Goal: Transaction & Acquisition: Purchase product/service

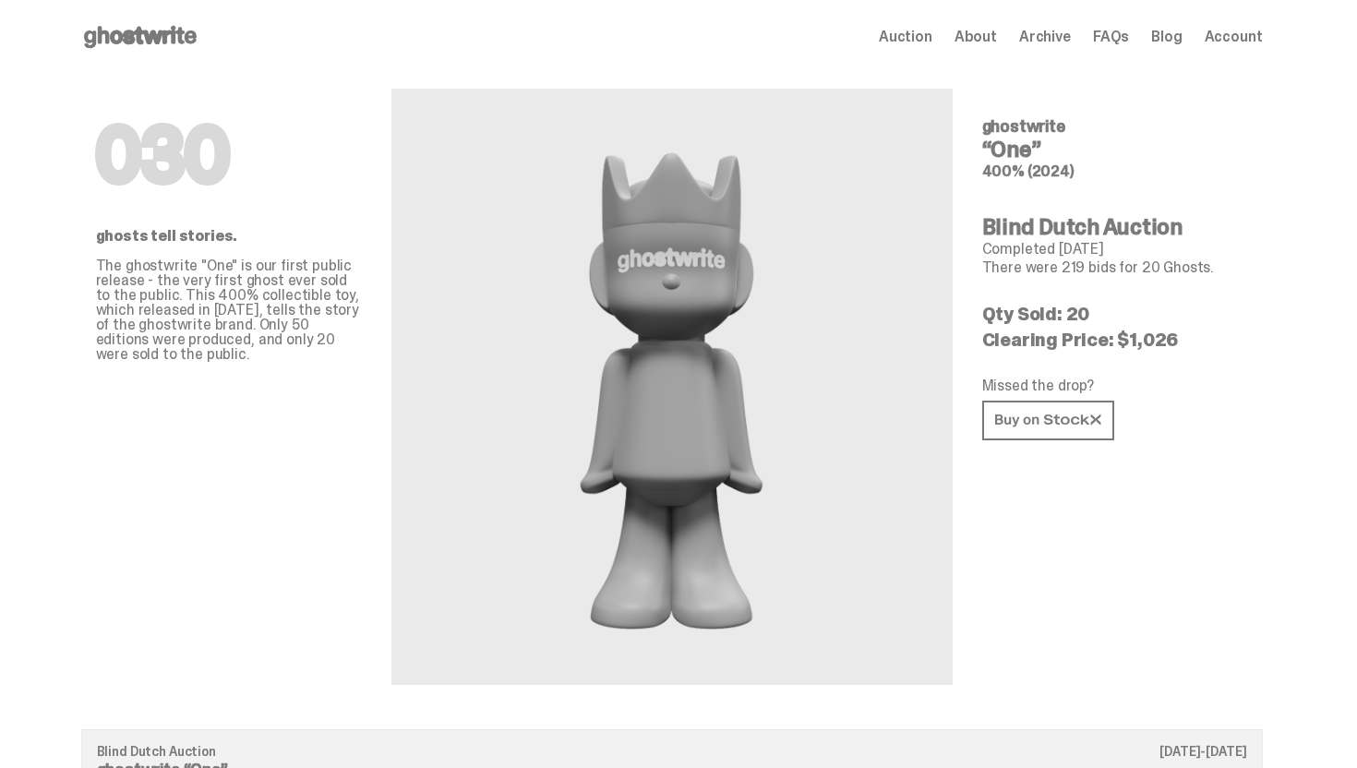
click at [170, 31] on use at bounding box center [140, 37] width 113 height 22
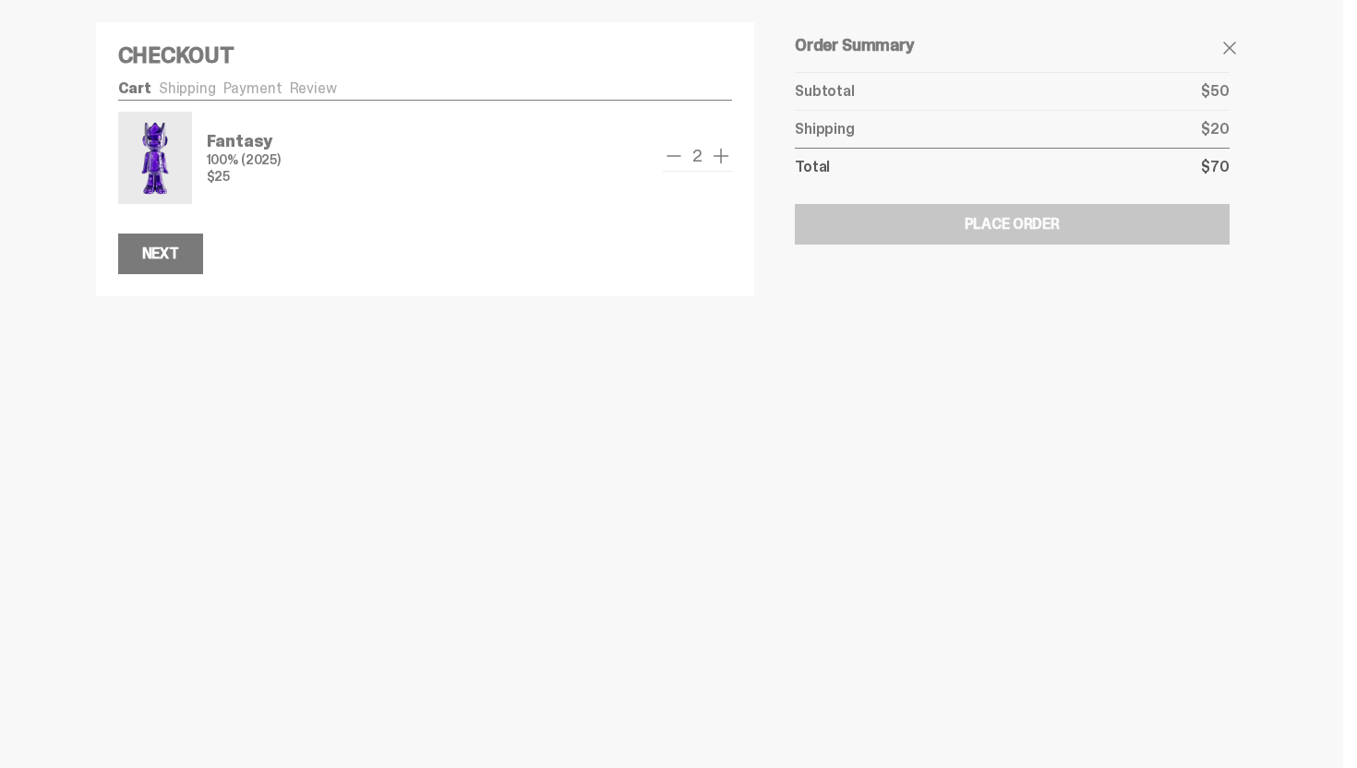
click at [681, 160] on span "remove one" at bounding box center [674, 156] width 22 height 22
click at [727, 154] on span "add one" at bounding box center [721, 156] width 22 height 22
click at [685, 154] on span "remove one" at bounding box center [674, 156] width 22 height 22
click at [193, 268] on button "Next" at bounding box center [160, 254] width 85 height 41
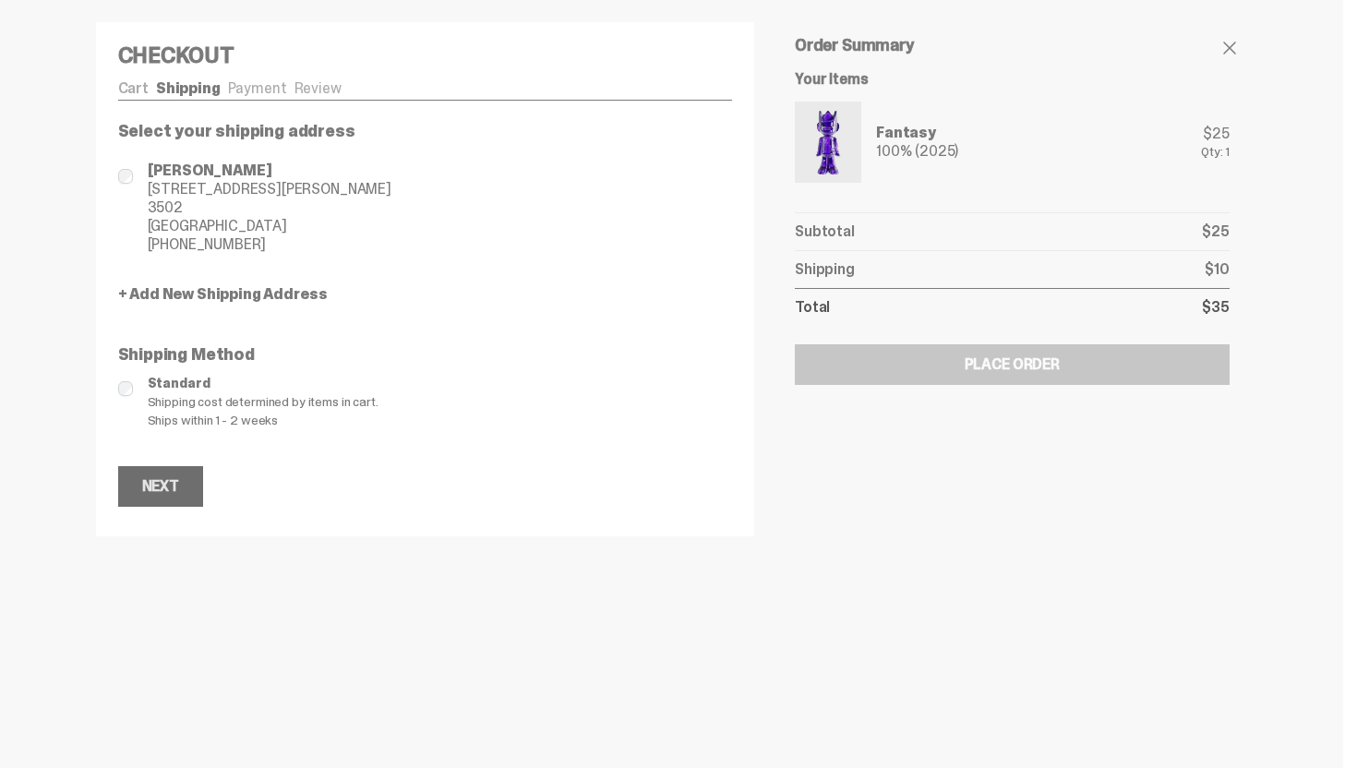
click at [163, 488] on div "Next" at bounding box center [160, 486] width 37 height 15
click at [178, 473] on button "Next" at bounding box center [160, 486] width 85 height 41
click at [198, 483] on button "Next" at bounding box center [160, 486] width 85 height 41
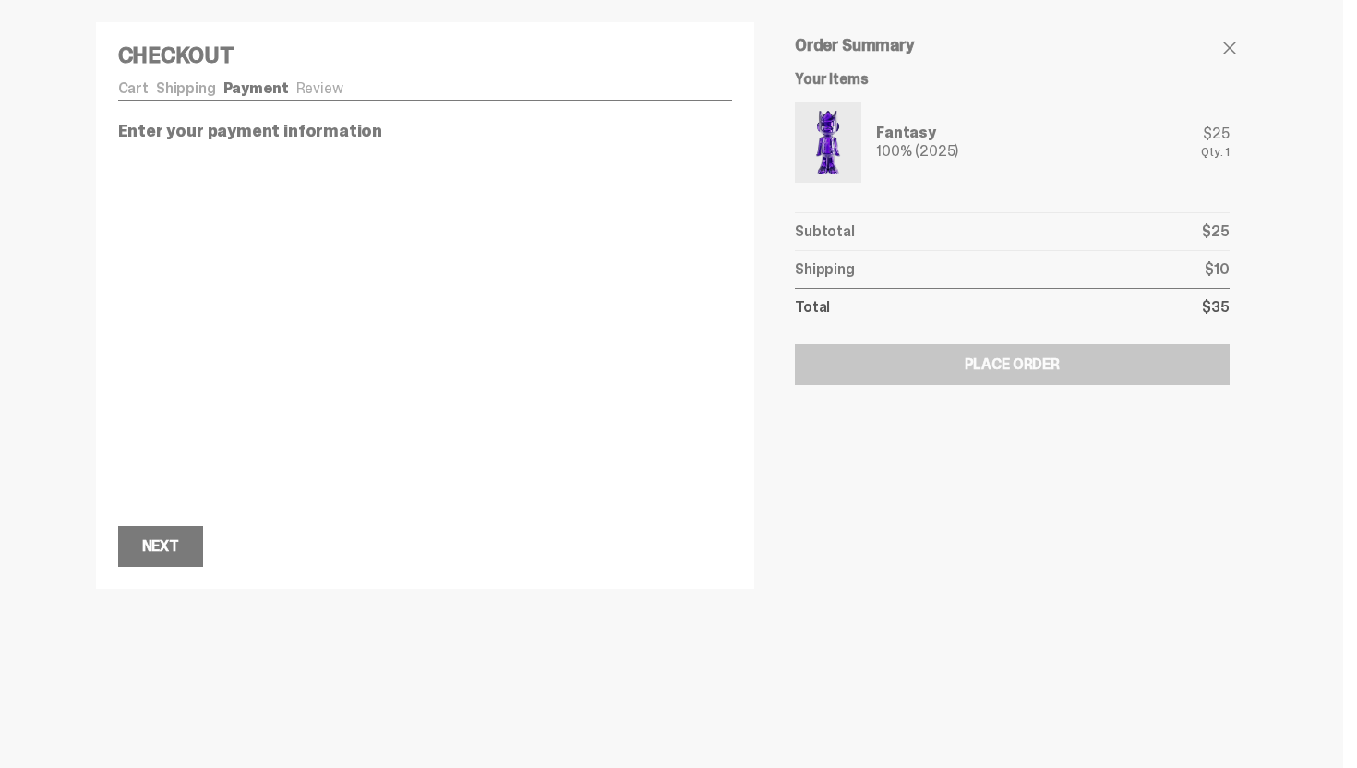
click at [306, 102] on div "Cart Shipping Payment Review Fantasy 100% (2025) $25 1" at bounding box center [425, 323] width 615 height 485
click at [309, 95] on ul "Cart Shipping Payment Review" at bounding box center [425, 90] width 615 height 18
click at [312, 85] on ul "Cart Shipping Payment Review" at bounding box center [425, 90] width 615 height 18
click at [242, 84] on link "Payment" at bounding box center [256, 87] width 66 height 19
click at [203, 84] on link "Shipping" at bounding box center [186, 87] width 60 height 19
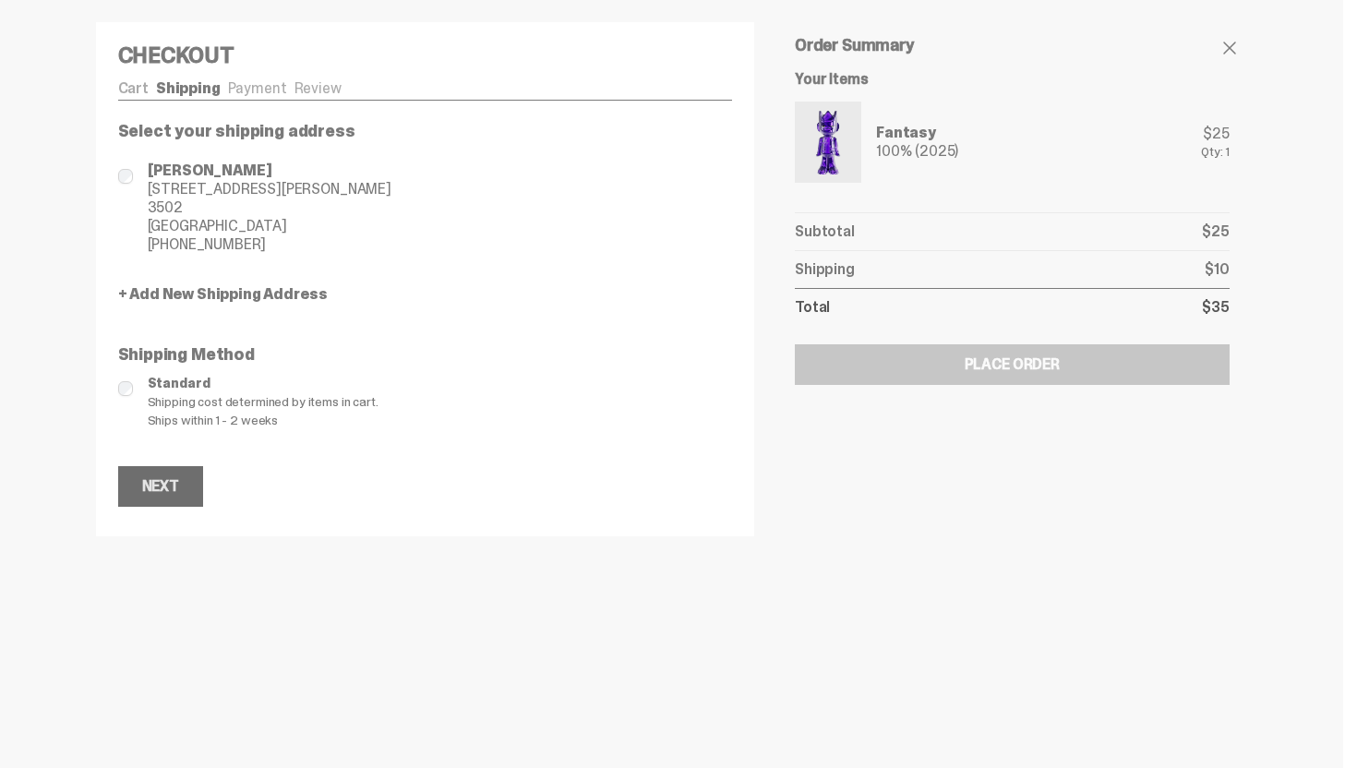
click at [179, 494] on div "Next" at bounding box center [160, 486] width 37 height 15
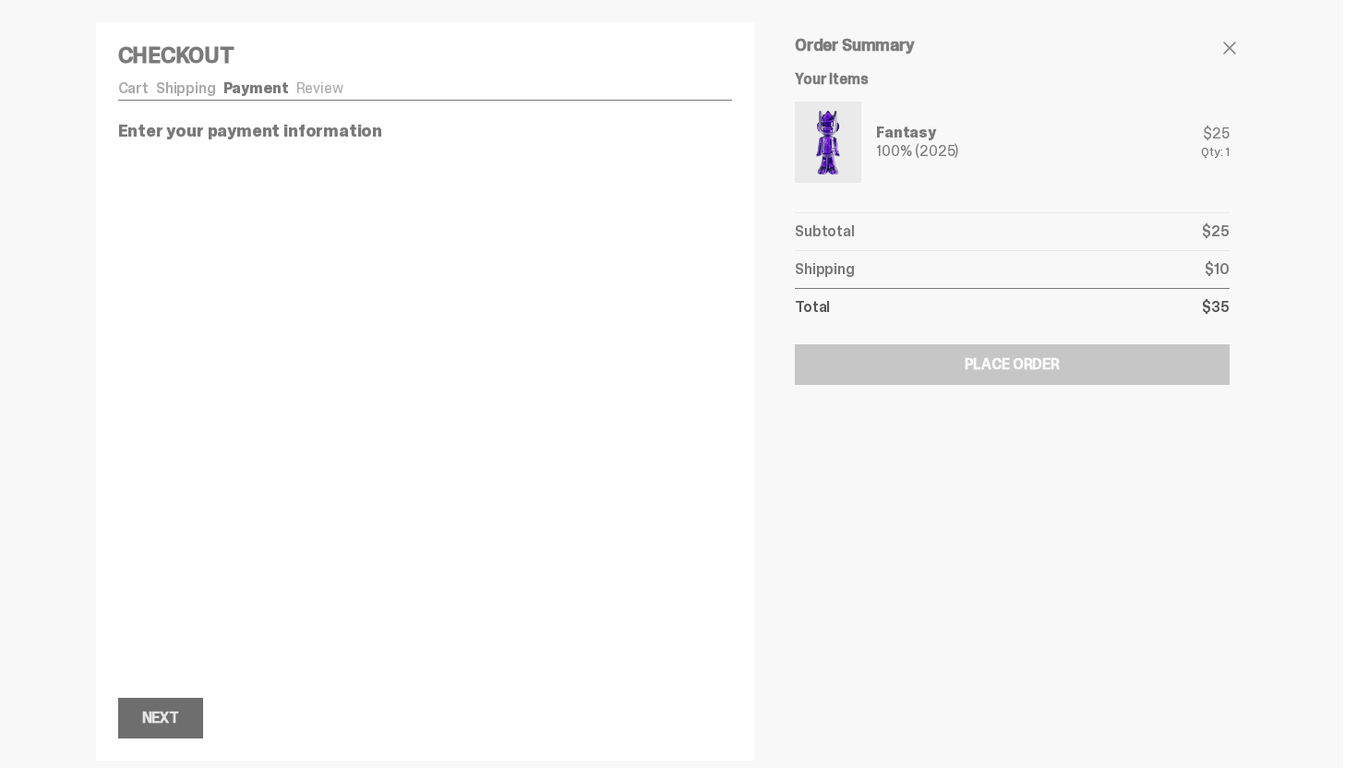
click at [175, 721] on div "Next" at bounding box center [160, 718] width 37 height 15
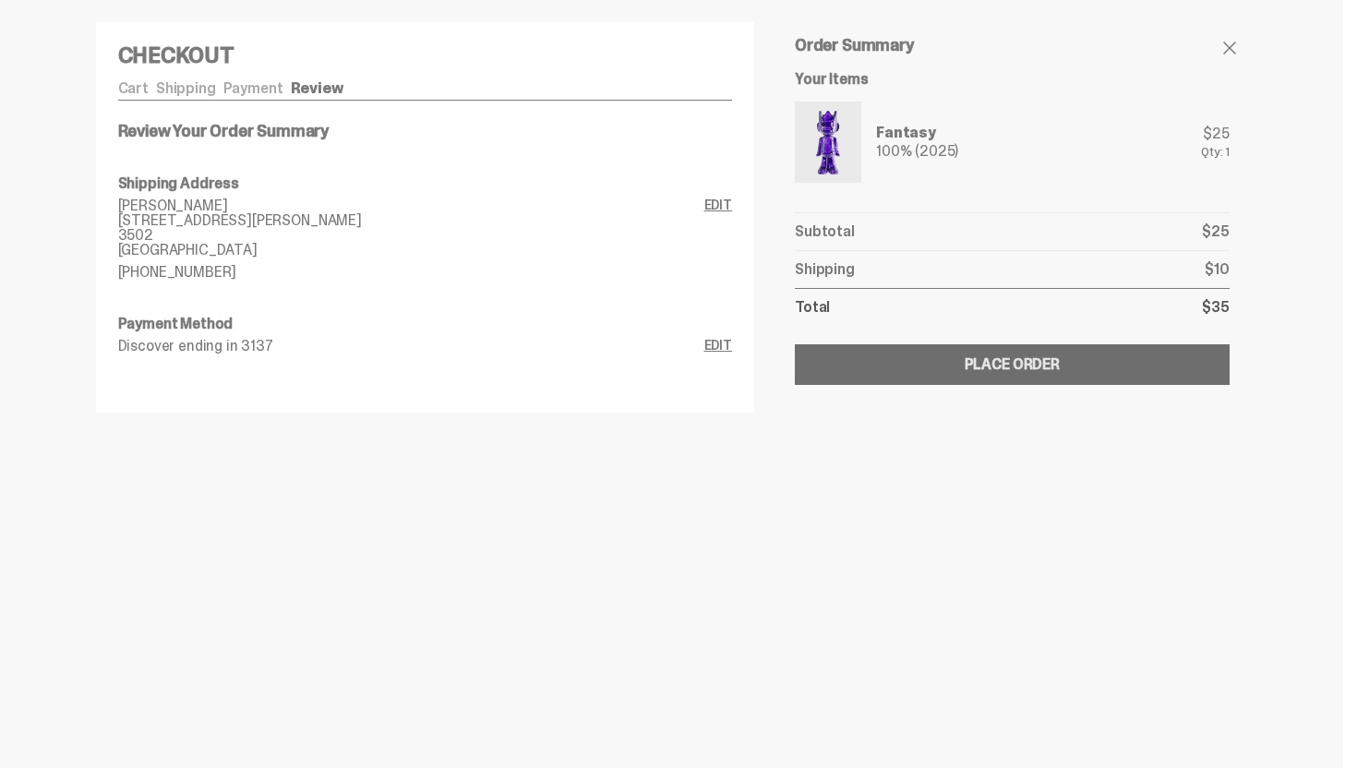
click at [964, 377] on button "Submitting Order Place Order" at bounding box center [1012, 364] width 434 height 41
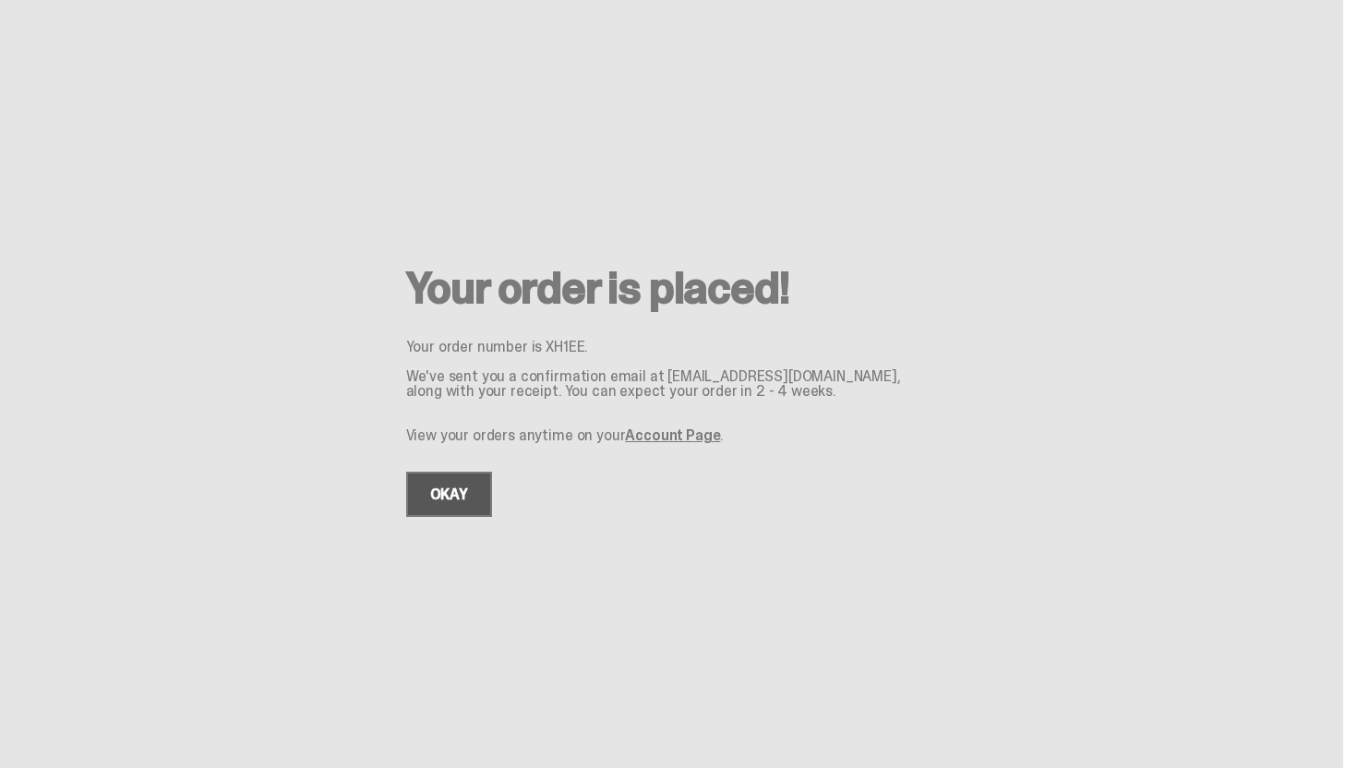
click at [462, 484] on link "OKAY" at bounding box center [449, 494] width 86 height 45
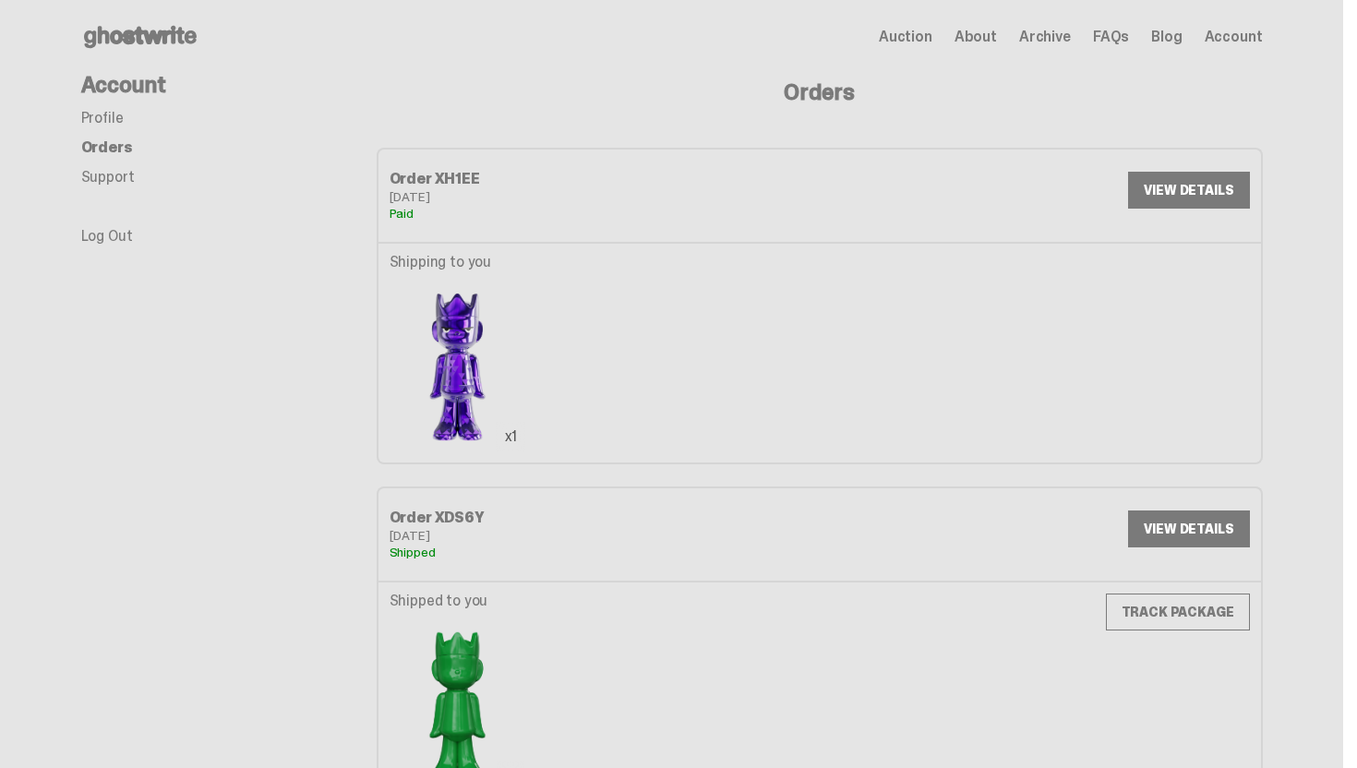
click at [450, 348] on img at bounding box center [457, 366] width 137 height 171
click at [1197, 174] on link "VIEW DETAILS" at bounding box center [1188, 190] width 121 height 37
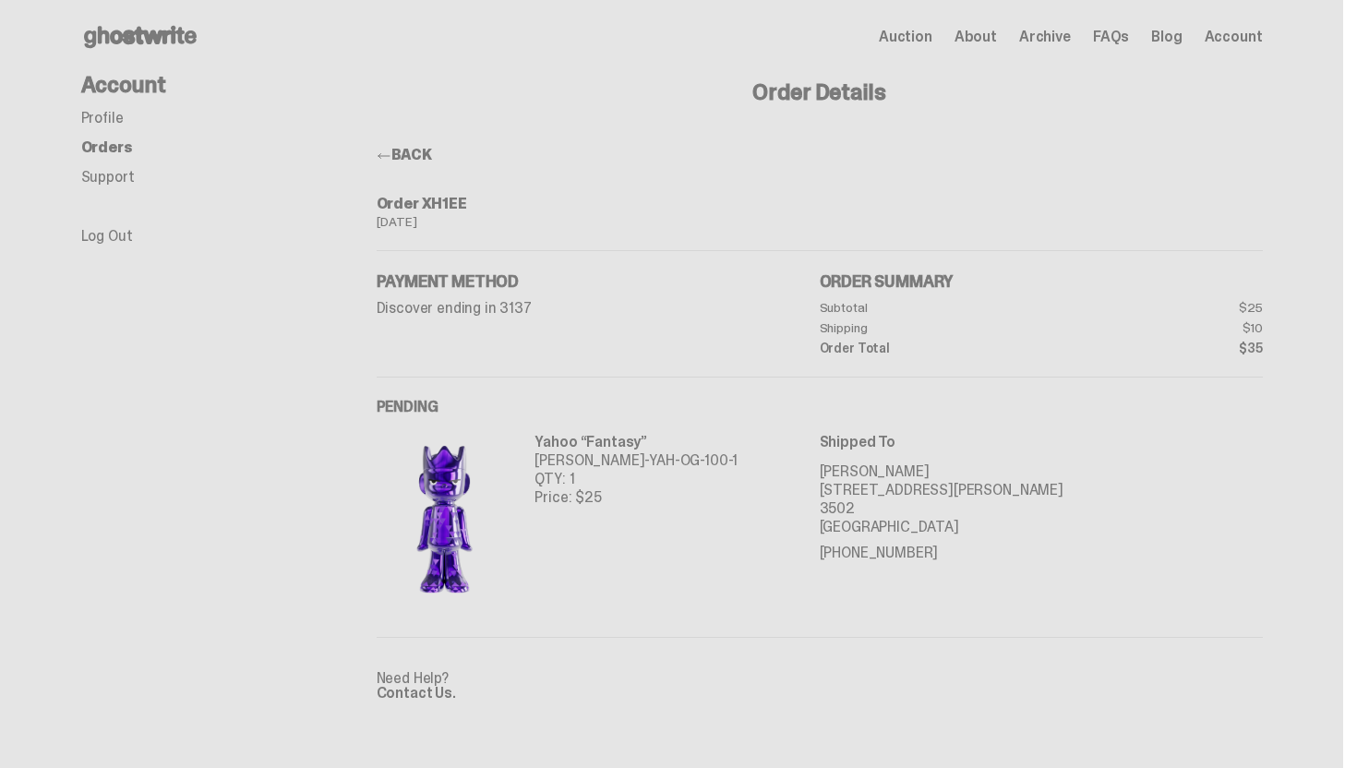
click at [443, 502] on img at bounding box center [445, 518] width 137 height 171
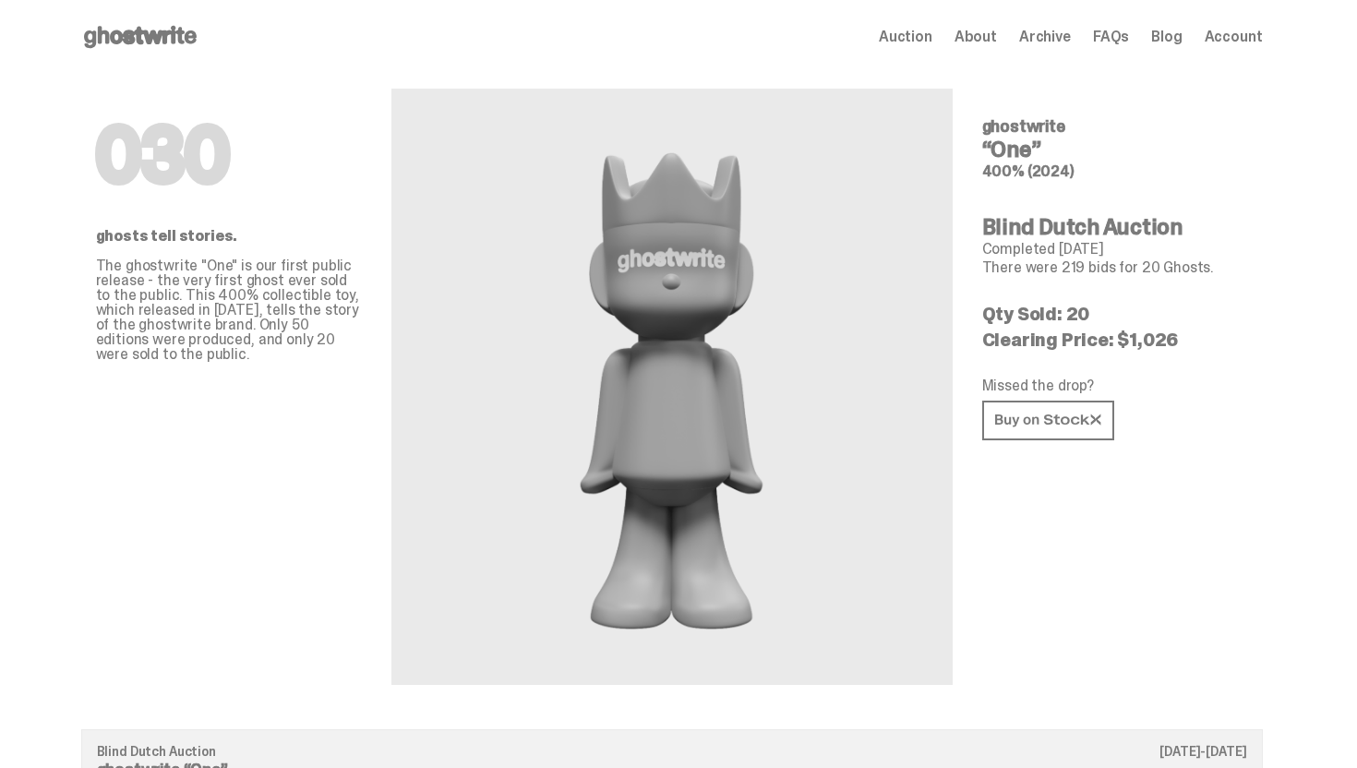
click at [176, 31] on use at bounding box center [140, 37] width 113 height 22
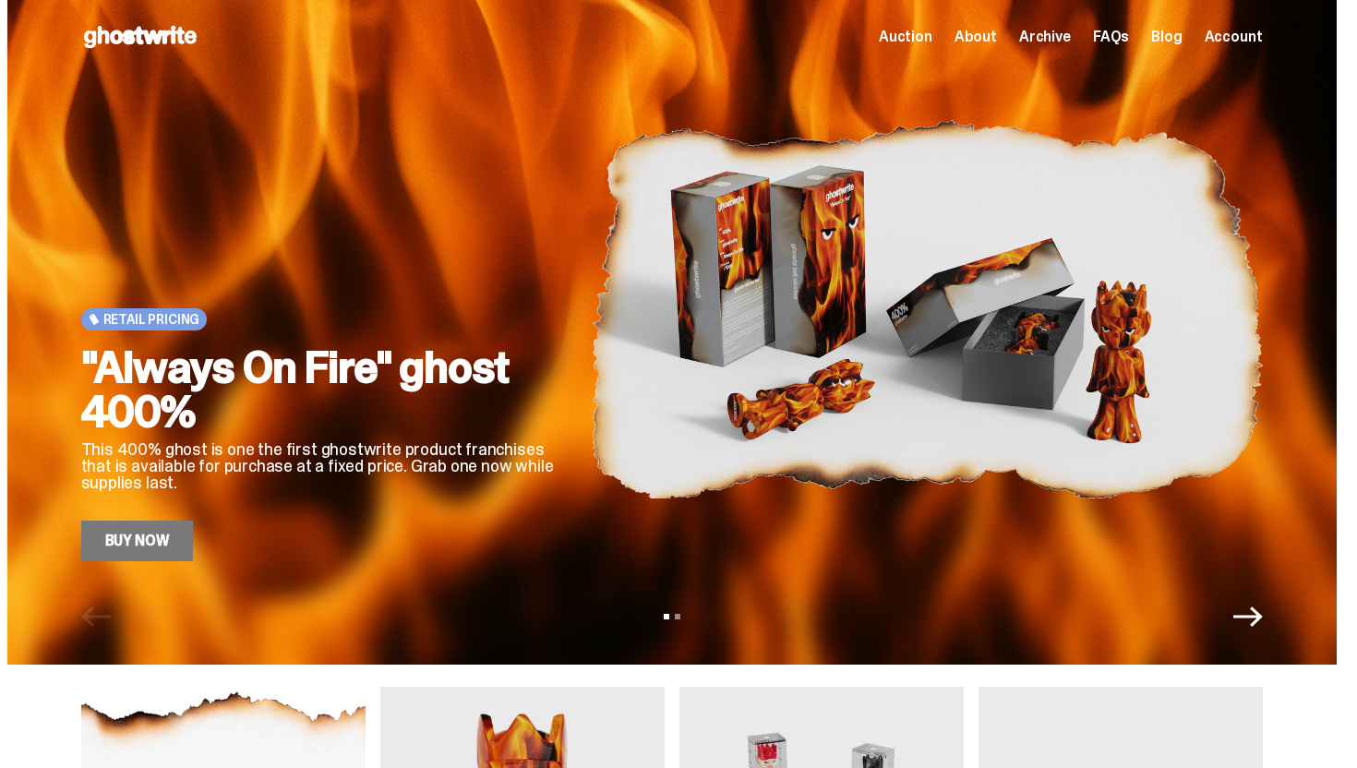
click at [1248, 49] on div "Open main menu Home Auction About Archive FAQs Blog Account Auction About" at bounding box center [671, 37] width 1181 height 30
click at [1248, 32] on span "Account" at bounding box center [1233, 37] width 58 height 15
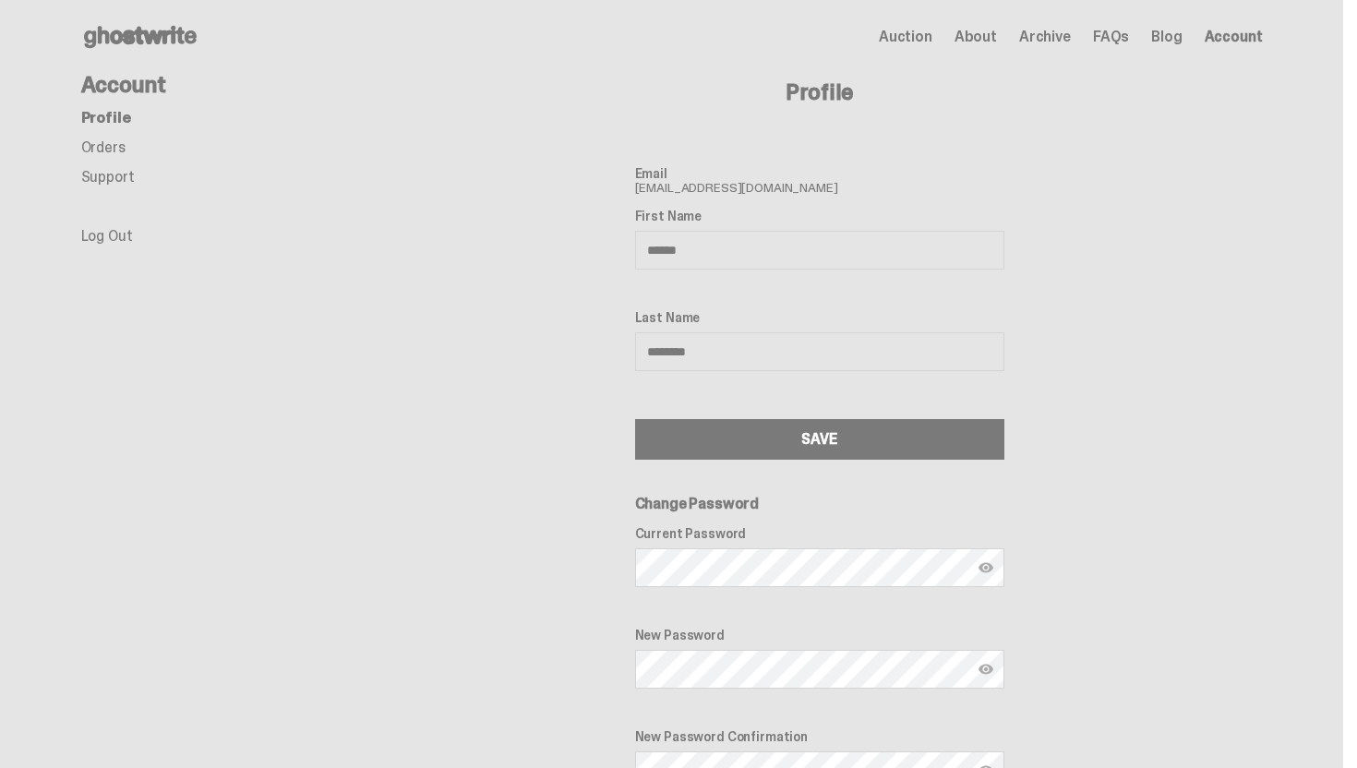
click at [1039, 37] on span "Archive" at bounding box center [1045, 37] width 52 height 15
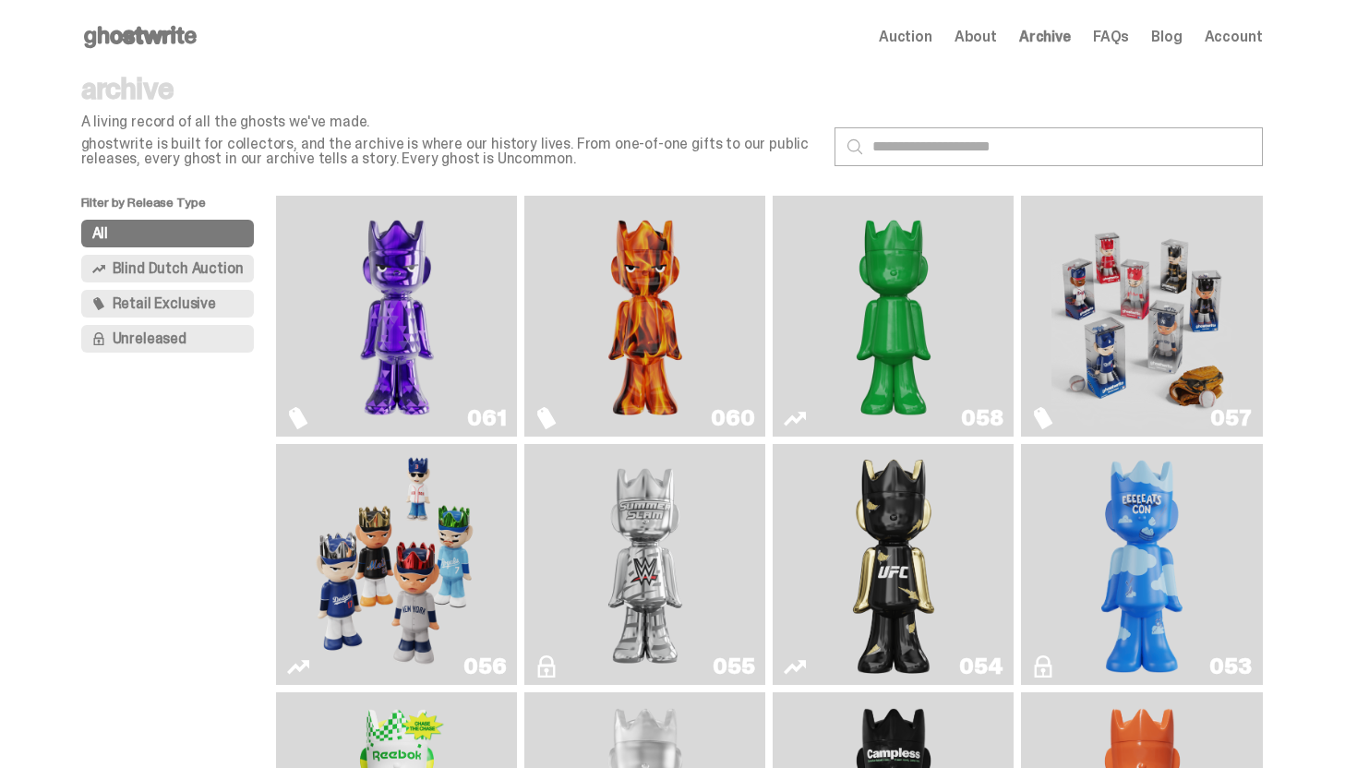
click at [440, 317] on img "Fantasy" at bounding box center [396, 316] width 181 height 226
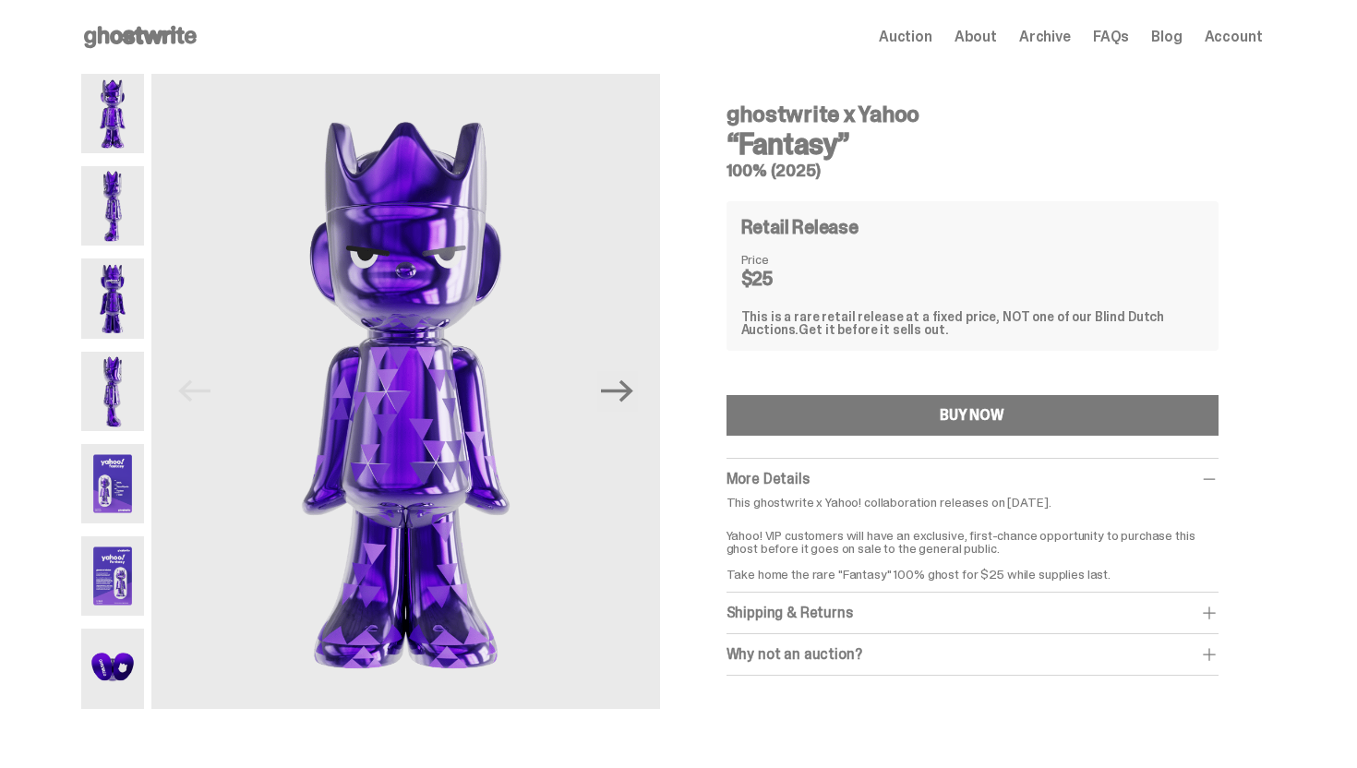
click at [869, 666] on div "Why not an auction? We still stand by Blind Dutch Auctions being the best way t…" at bounding box center [972, 655] width 492 height 42
click at [934, 661] on div "Why not an auction?" at bounding box center [972, 654] width 492 height 18
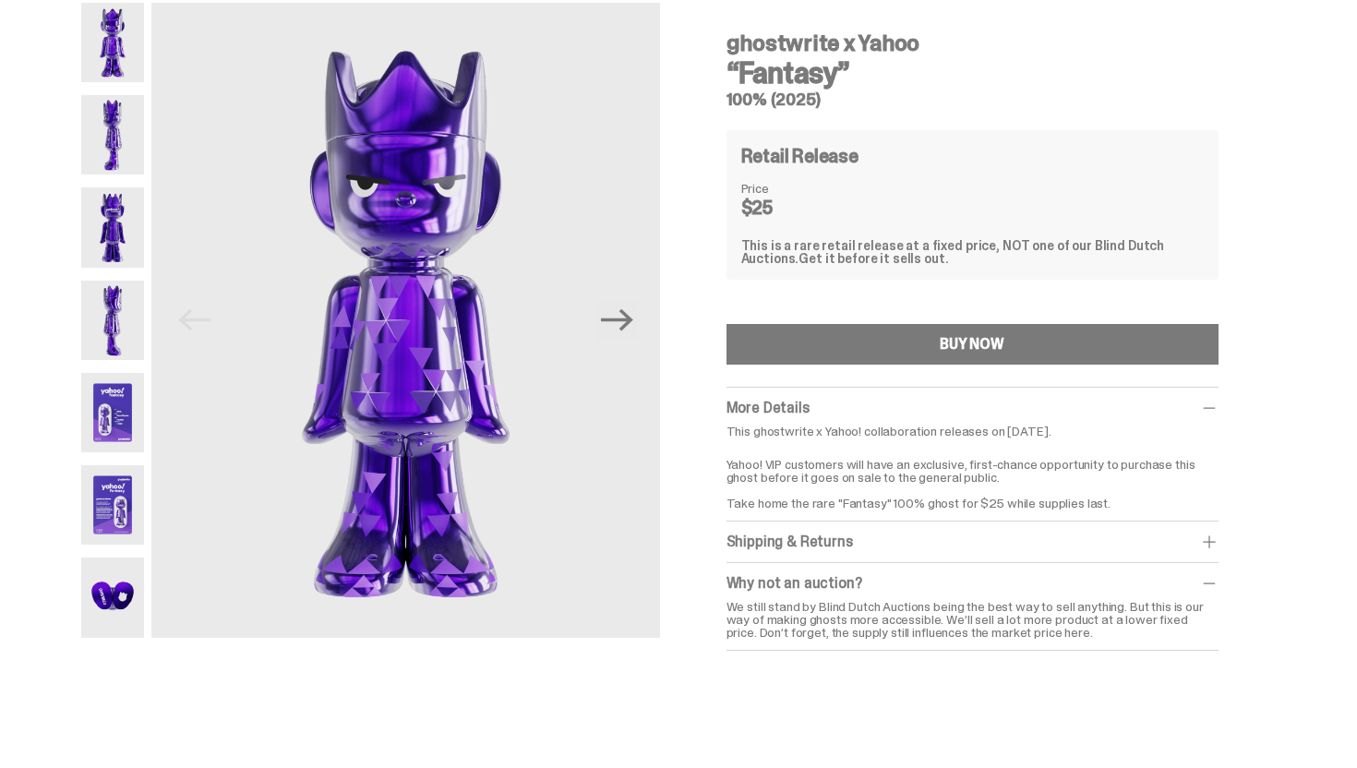
scroll to position [57, 0]
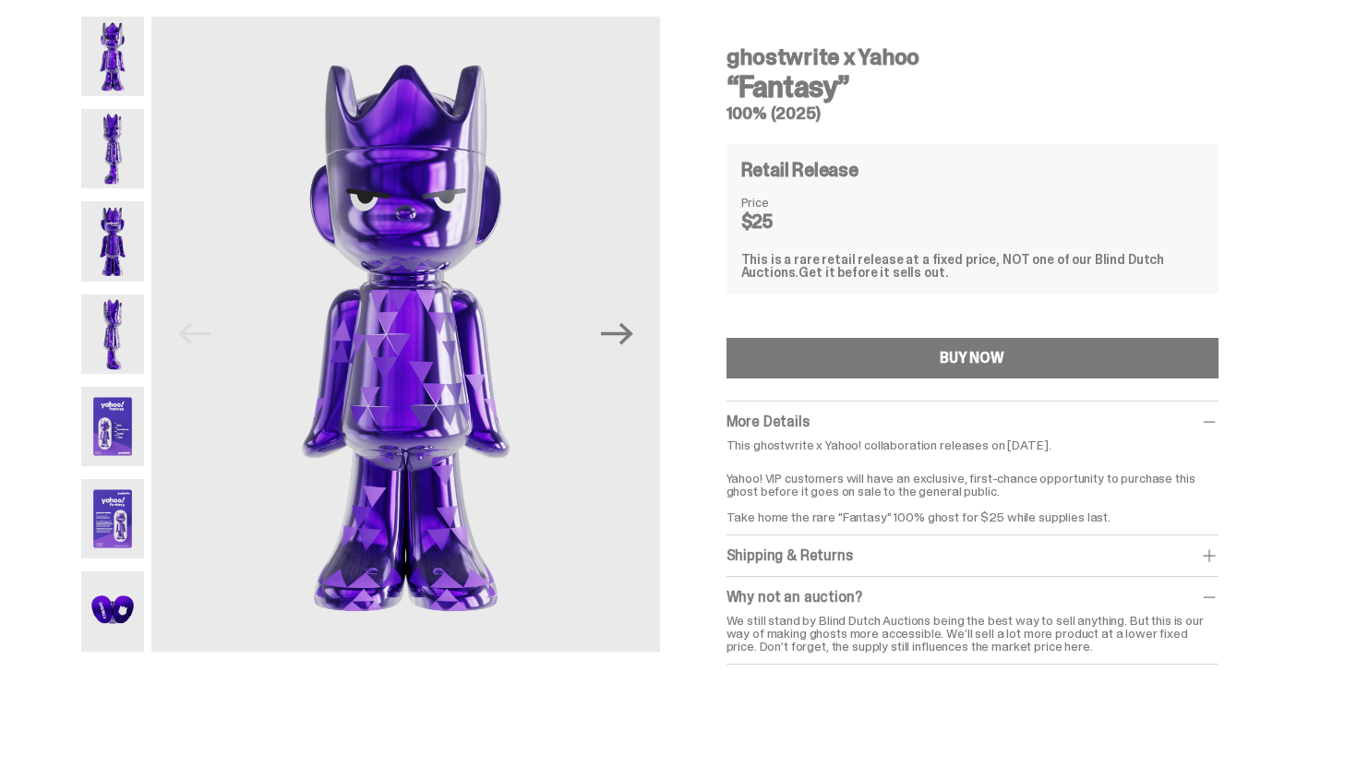
click at [1083, 559] on div "Shipping & Returns" at bounding box center [972, 555] width 492 height 18
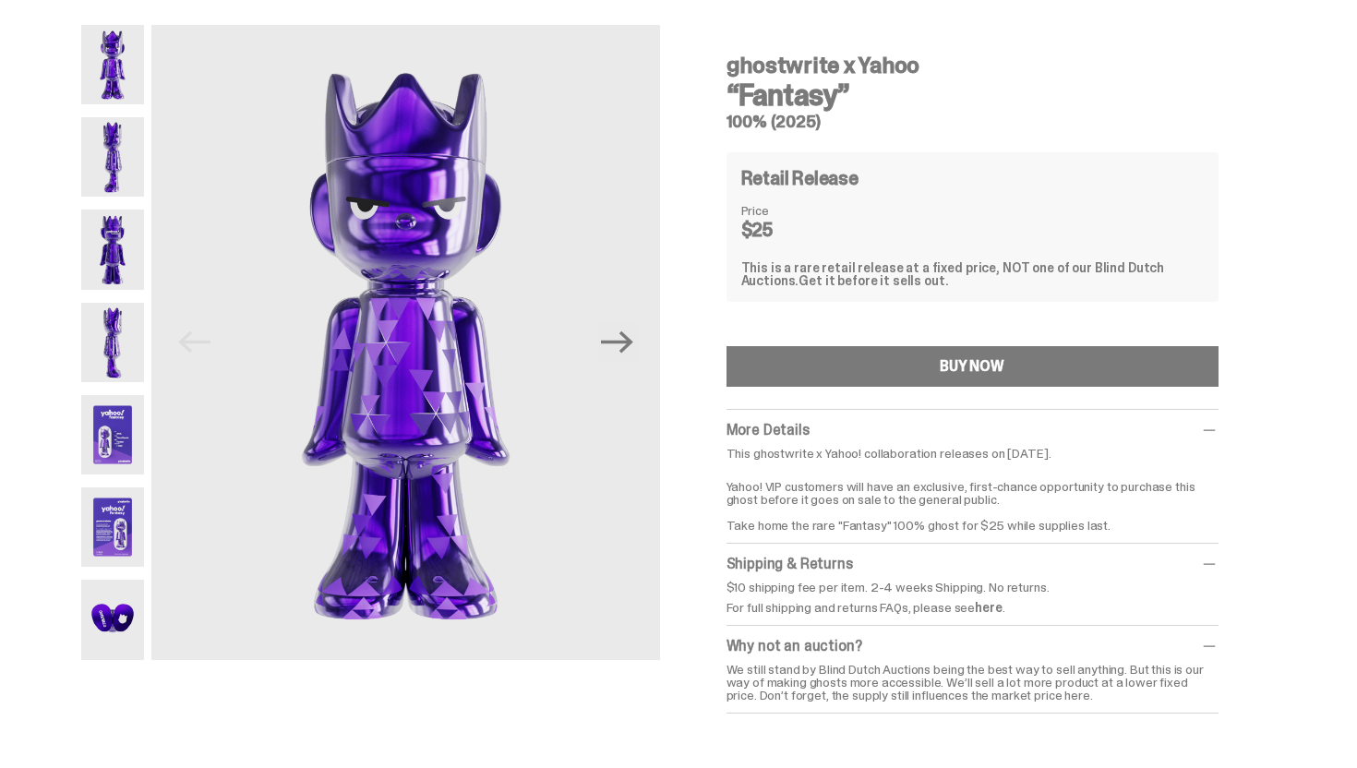
scroll to position [0, 0]
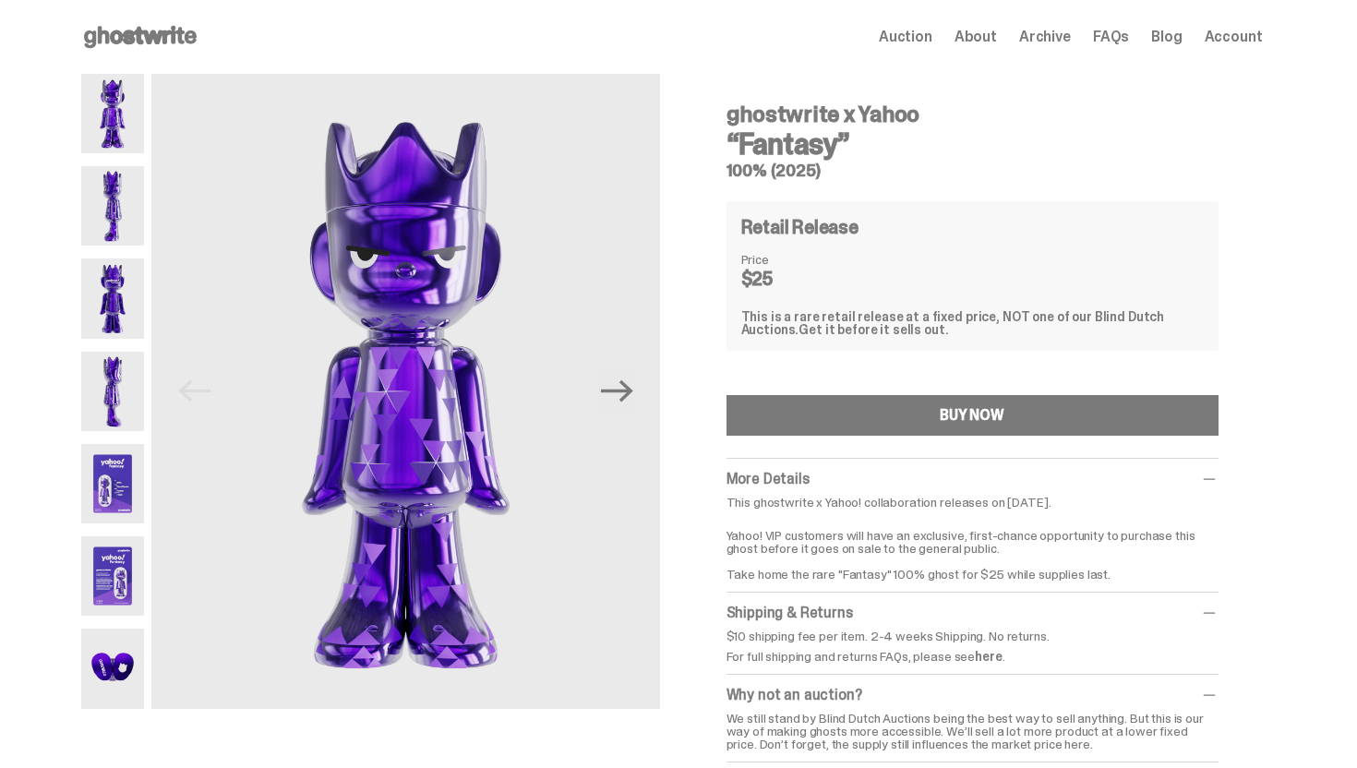
click at [145, 227] on img at bounding box center [113, 205] width 64 height 79
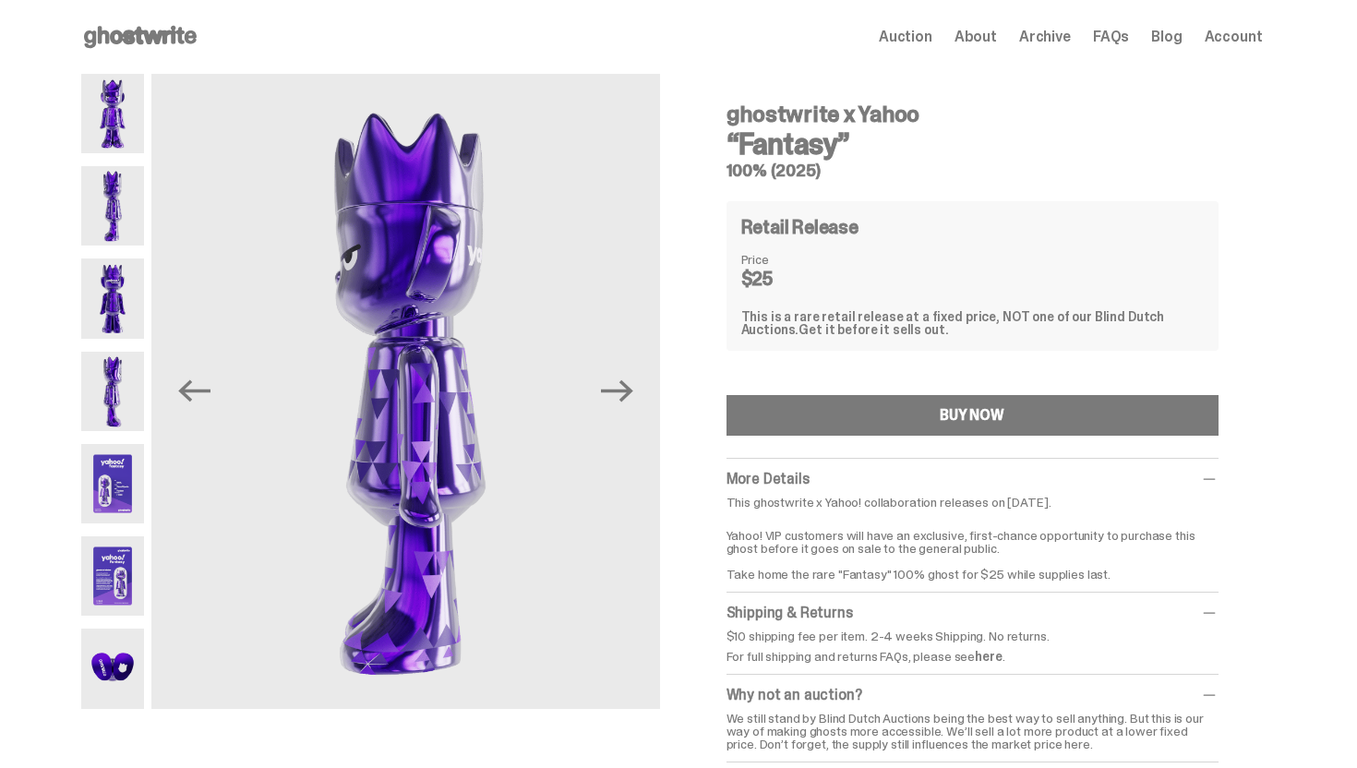
click at [119, 292] on img at bounding box center [113, 297] width 64 height 79
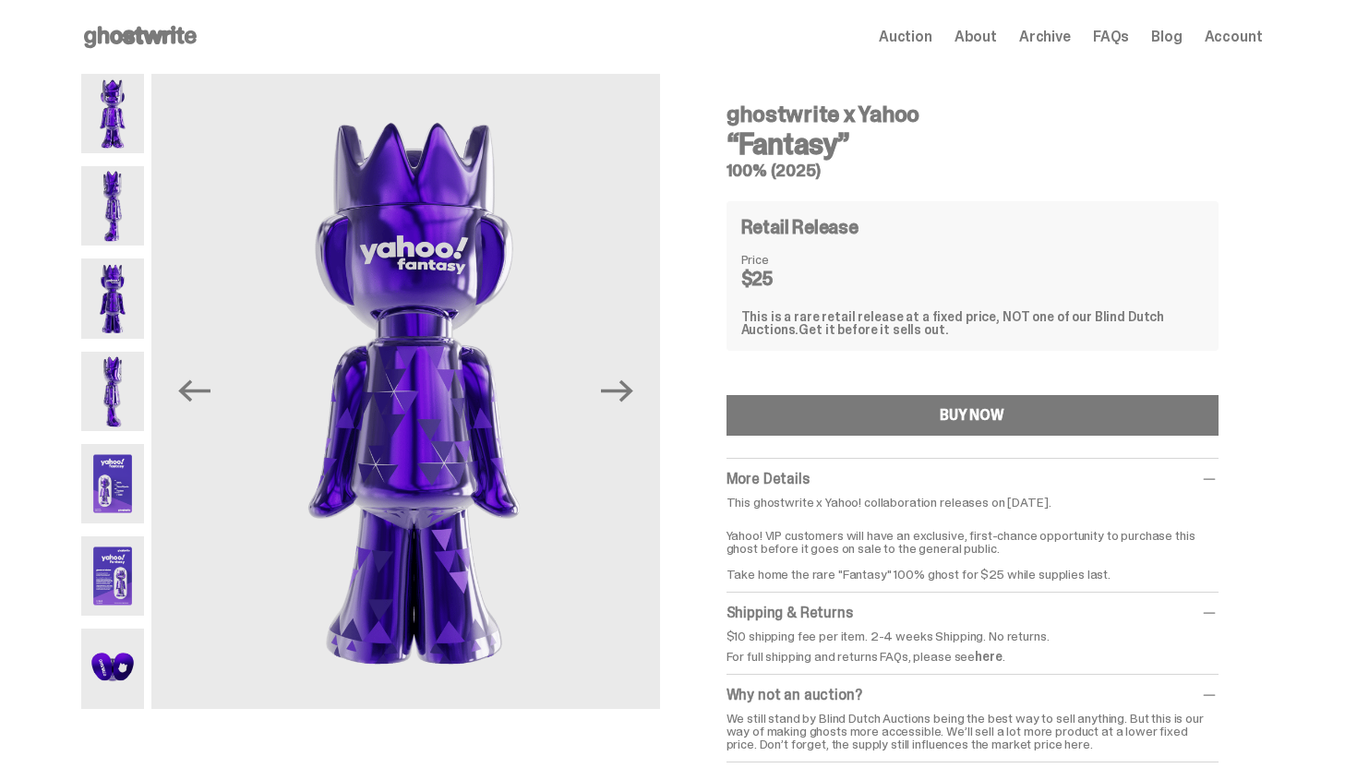
click at [108, 362] on img at bounding box center [113, 391] width 64 height 79
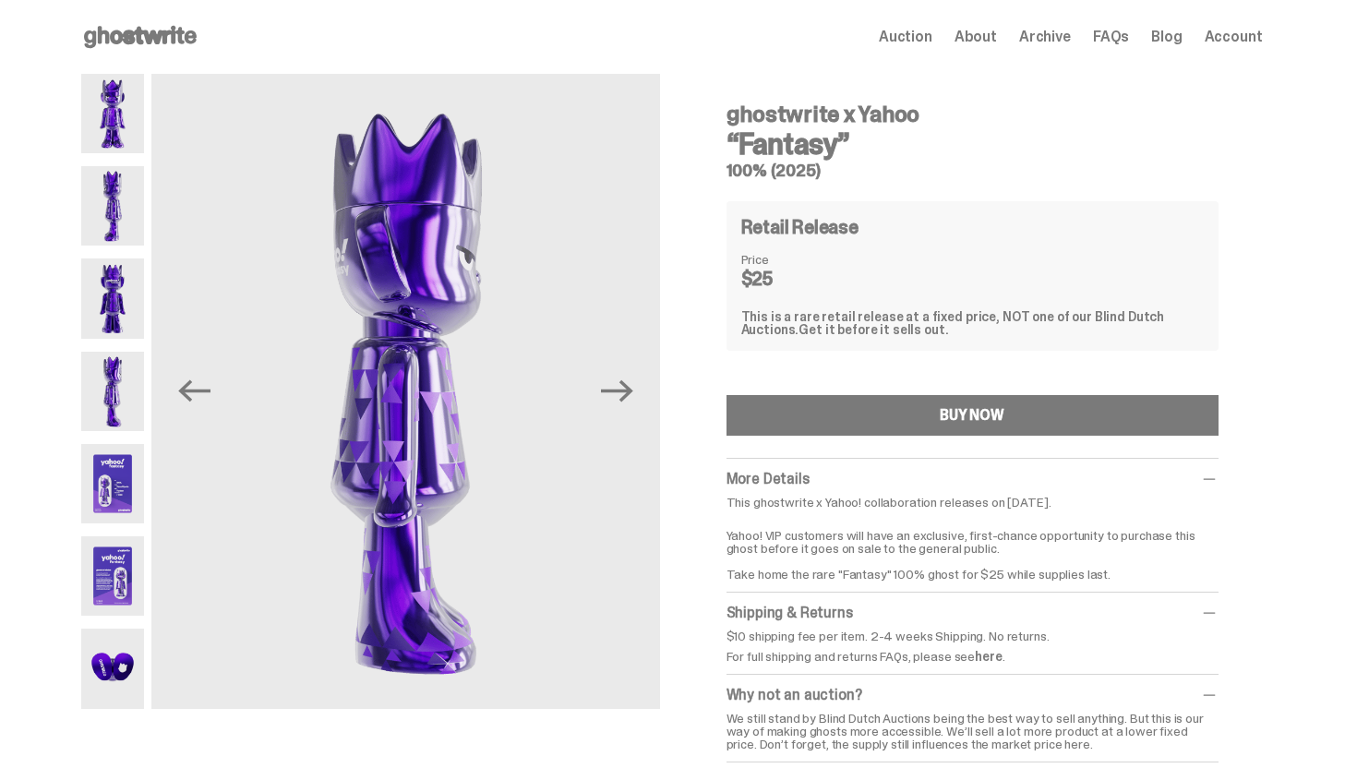
click at [123, 485] on img at bounding box center [113, 483] width 64 height 79
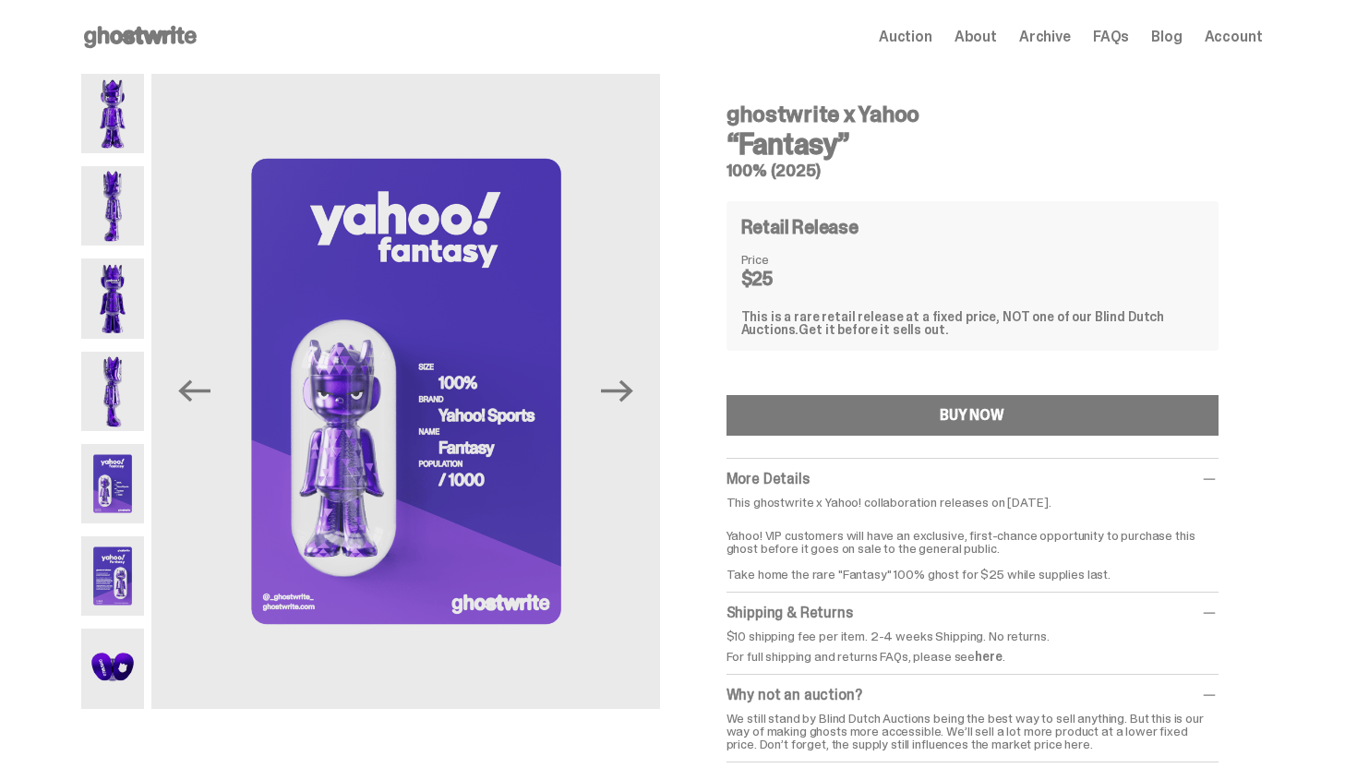
click at [109, 569] on img at bounding box center [113, 575] width 64 height 79
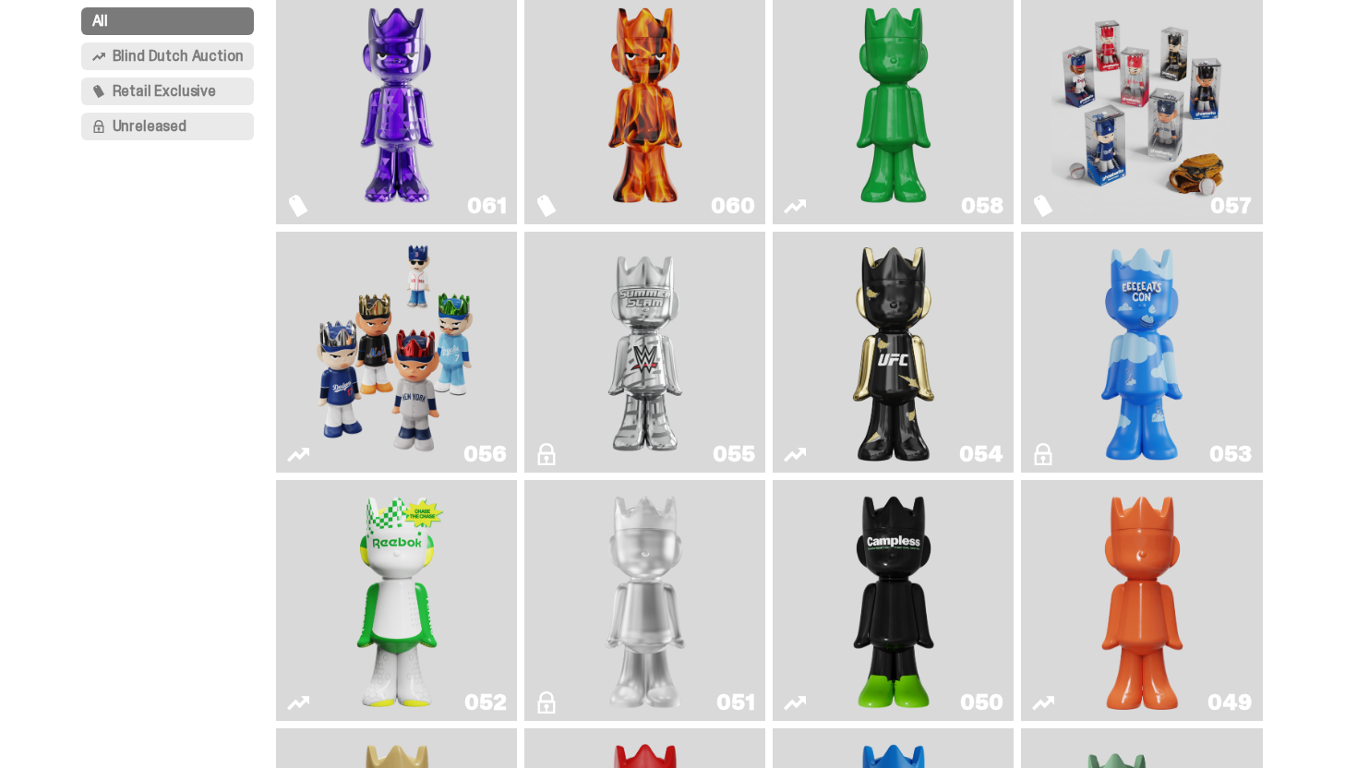
scroll to position [209, 0]
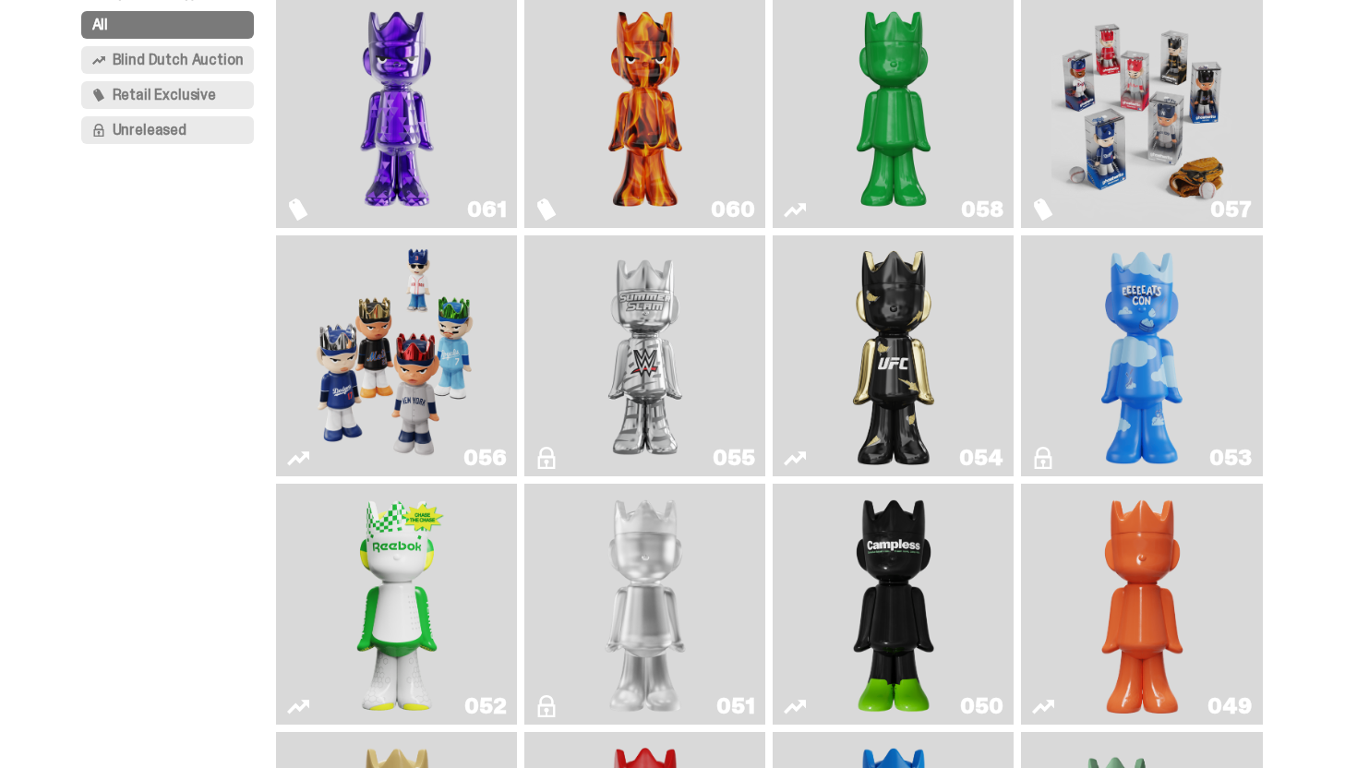
click at [660, 410] on img "I Was There SummerSlam" at bounding box center [645, 356] width 181 height 226
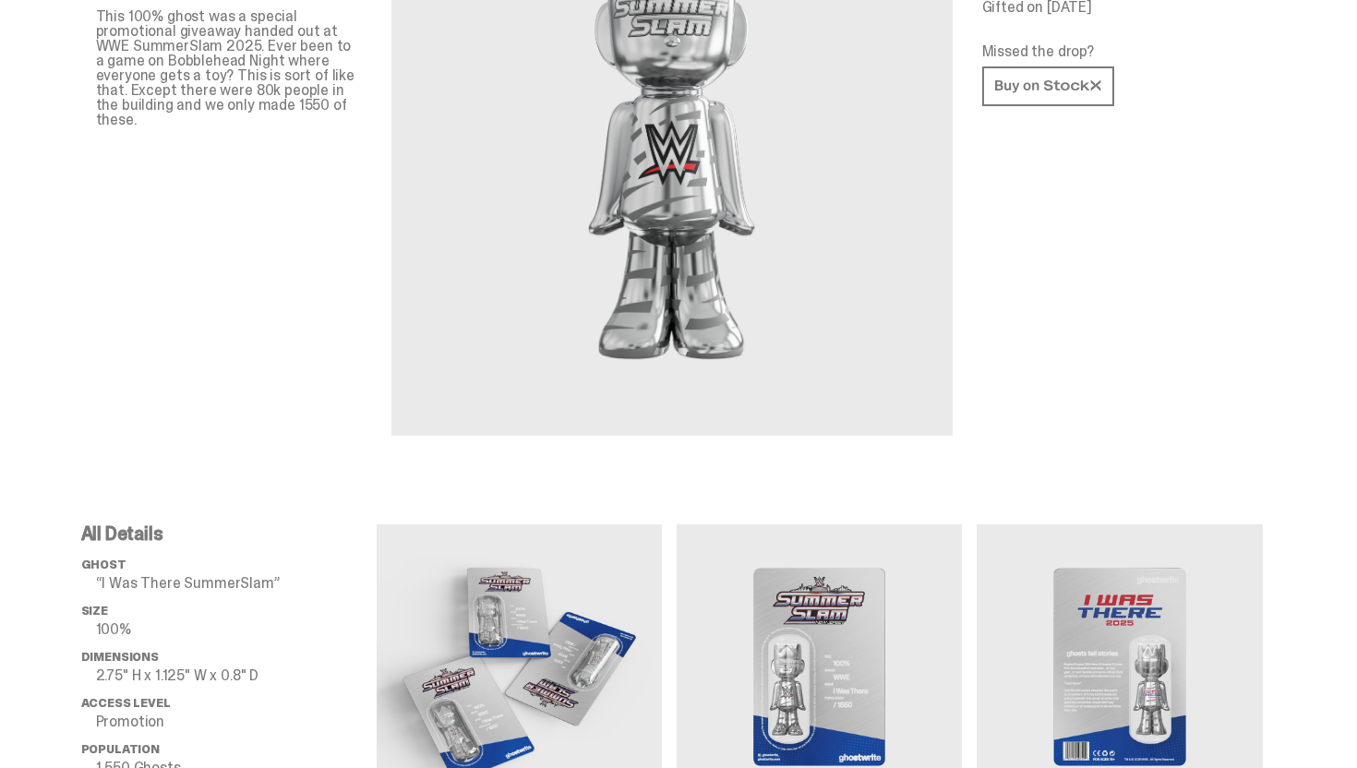
scroll to position [300, 0]
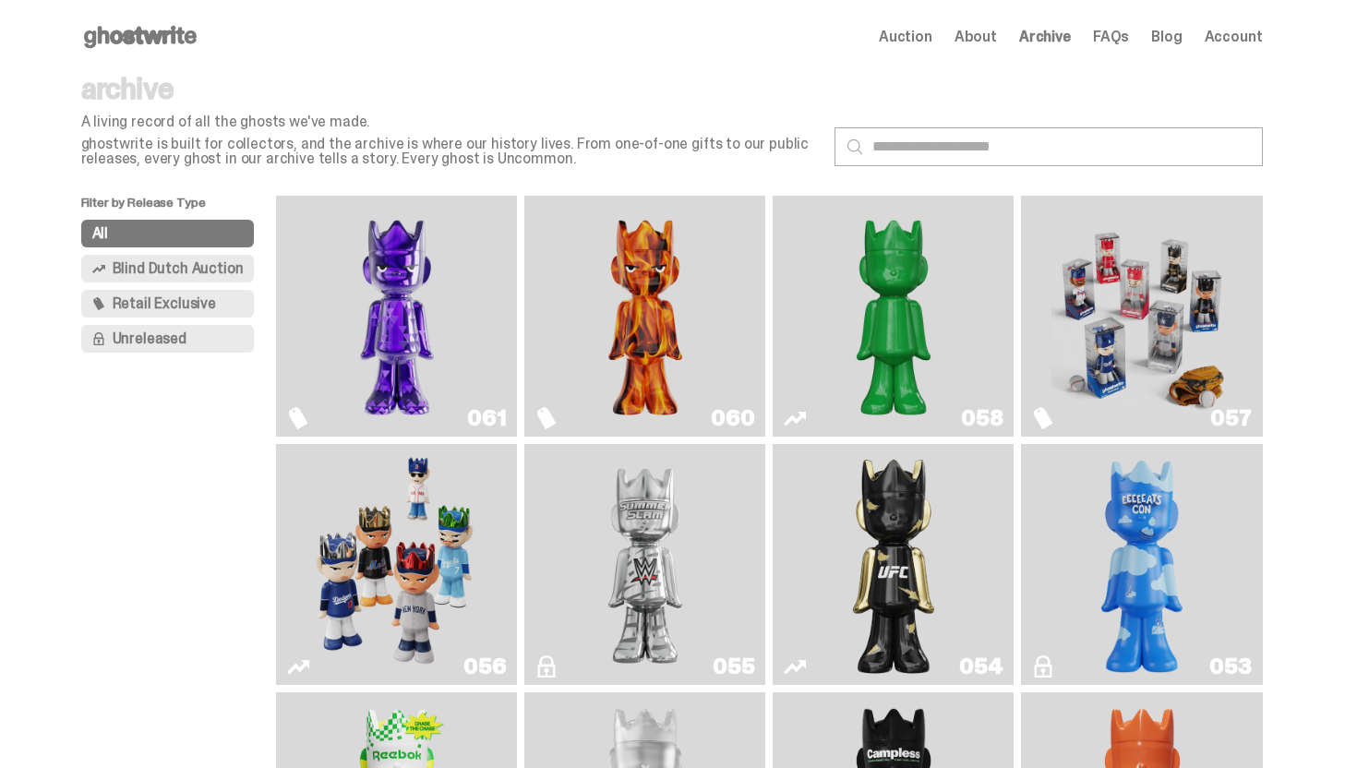
click at [911, 246] on img "Schrödinger's ghost: Sunday Green" at bounding box center [893, 316] width 181 height 226
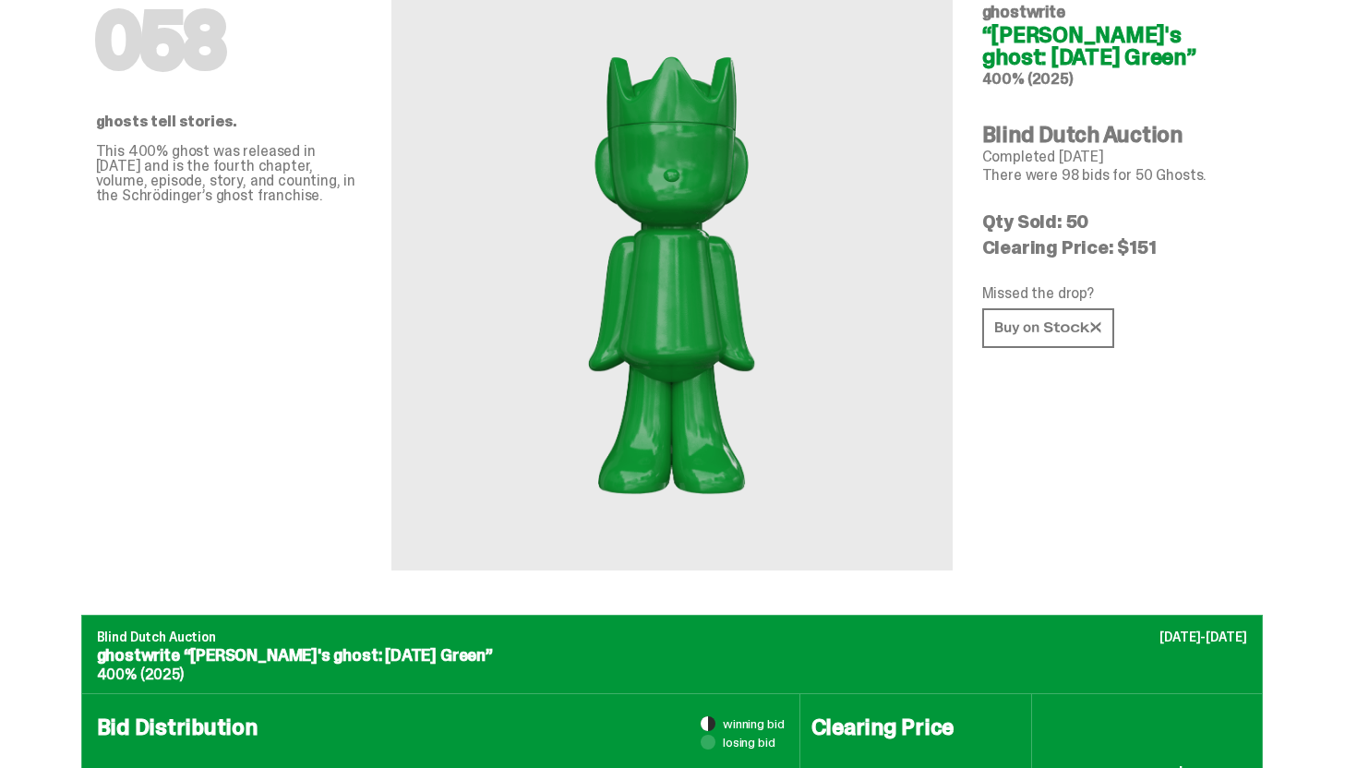
scroll to position [118, 0]
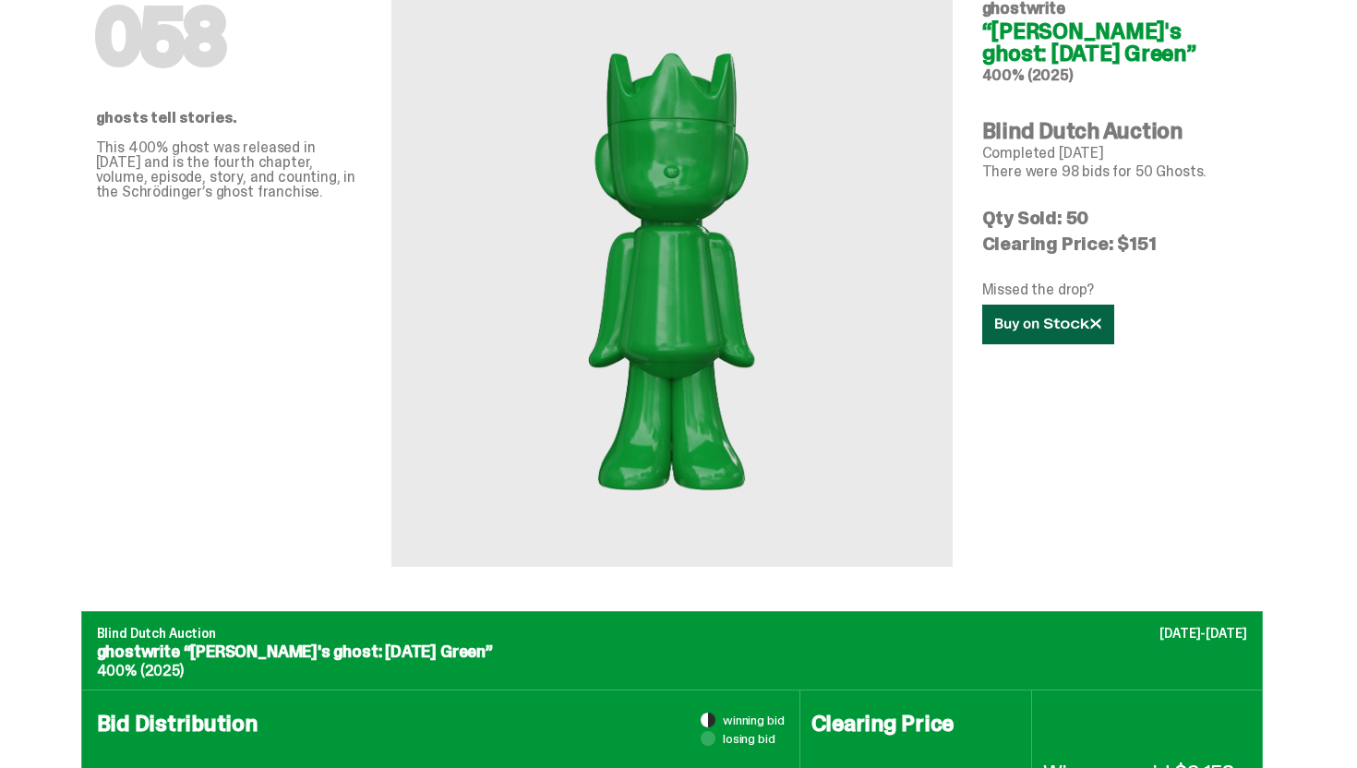
click at [1064, 324] on icon at bounding box center [1048, 324] width 106 height 14
